Goal: Task Accomplishment & Management: Manage account settings

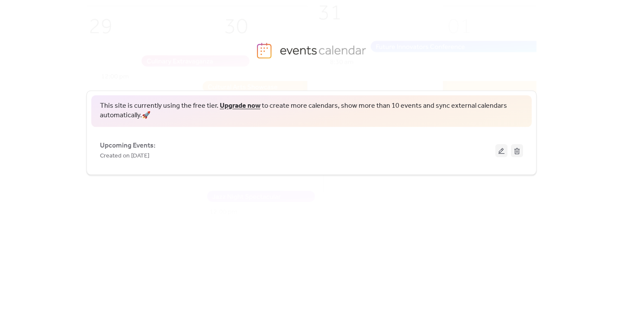
click at [558, 98] on div "This site is currently using the free tier. Upgrade now to create more calendar…" at bounding box center [311, 208] width 623 height 239
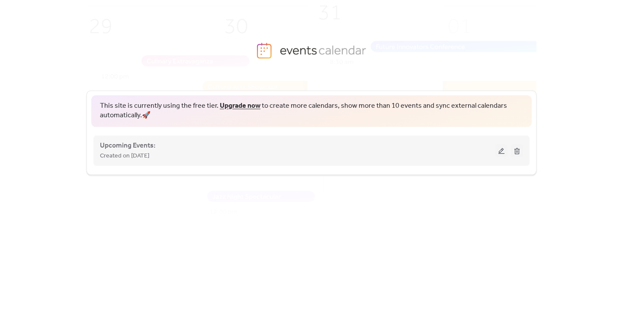
click at [499, 154] on button at bounding box center [501, 150] width 12 height 13
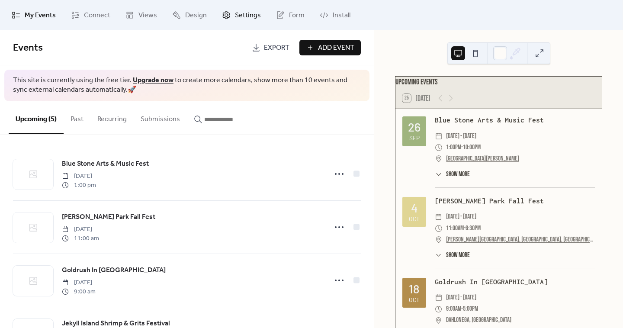
click at [239, 16] on span "Settings" at bounding box center [248, 15] width 26 height 10
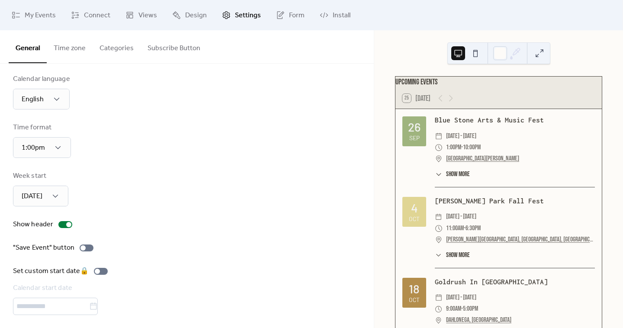
scroll to position [11, 0]
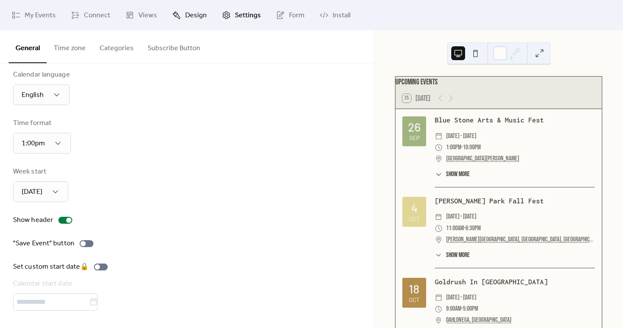
click at [192, 19] on span "Design" at bounding box center [196, 15] width 22 height 10
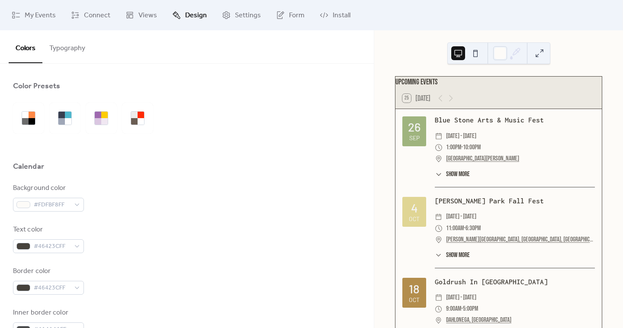
click at [63, 49] on button "Typography" at bounding box center [67, 46] width 50 height 32
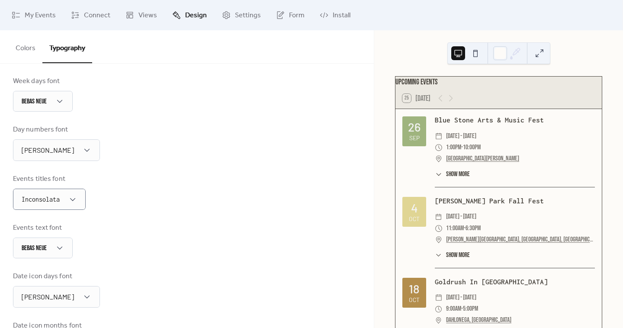
scroll to position [136, 0]
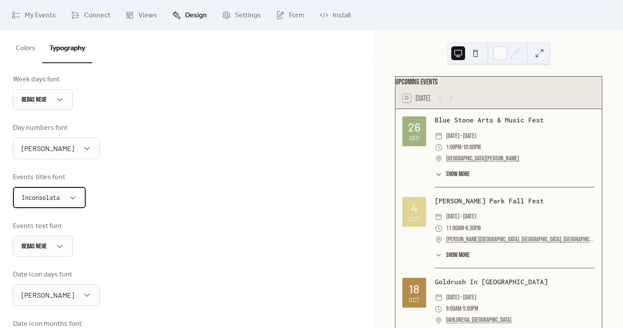
click at [57, 203] on span "Inconsolata" at bounding box center [41, 197] width 38 height 13
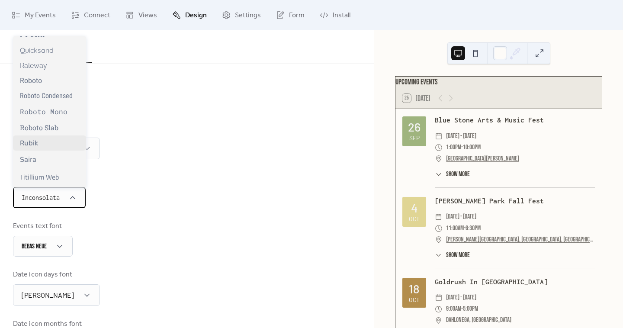
scroll to position [724, 0]
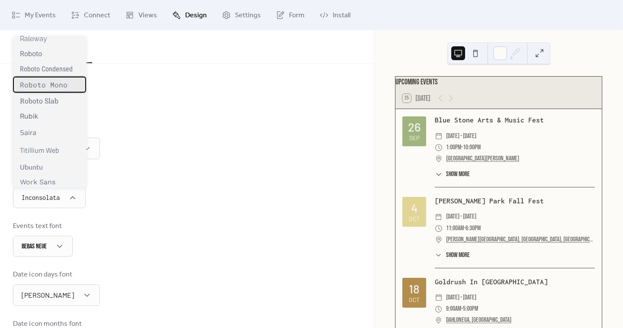
click at [58, 85] on span "Roboto Mono" at bounding box center [44, 84] width 48 height 9
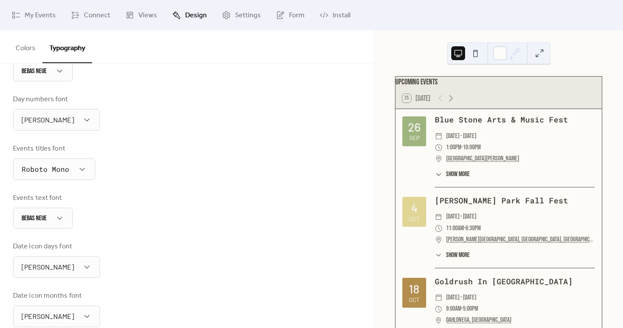
scroll to position [182, 0]
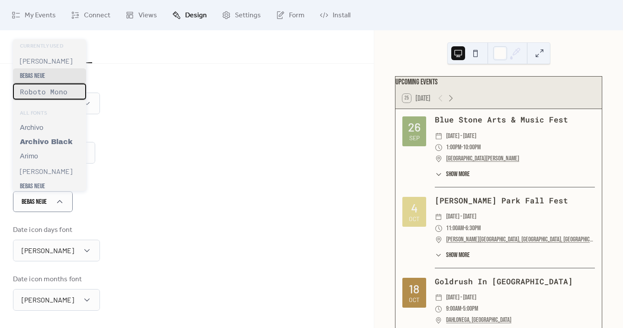
click at [56, 94] on span "Roboto Mono" at bounding box center [44, 91] width 48 height 9
